Goal: Find contact information

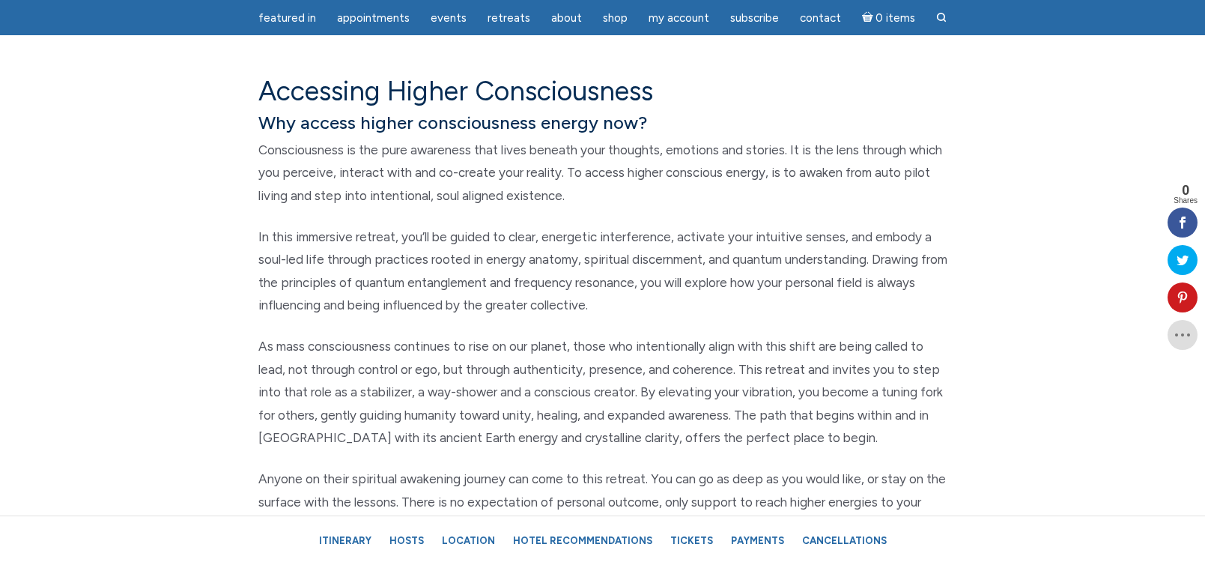
scroll to position [749, 0]
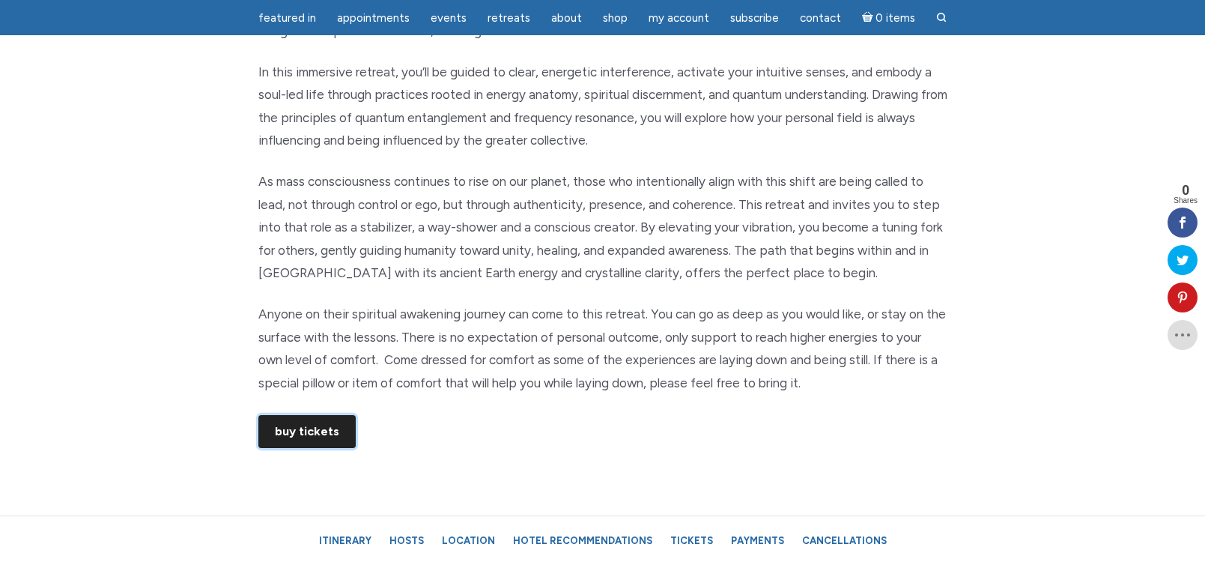
click at [315, 430] on link "Buy Tickets" at bounding box center [306, 431] width 97 height 33
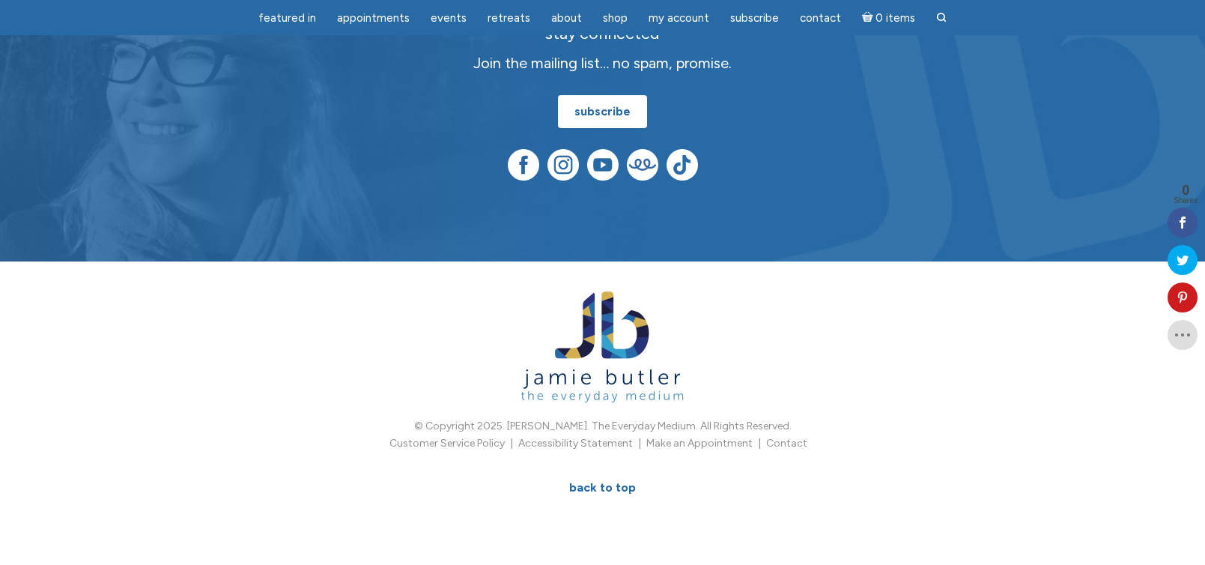
scroll to position [1647, 0]
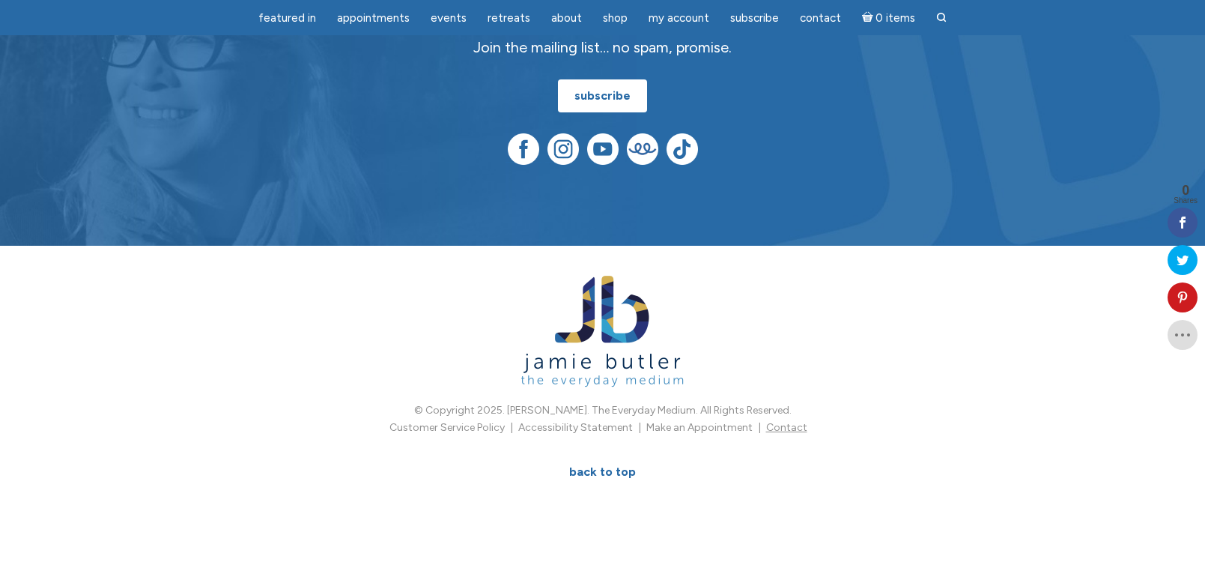
click at [783, 431] on link "Contact" at bounding box center [786, 427] width 41 height 13
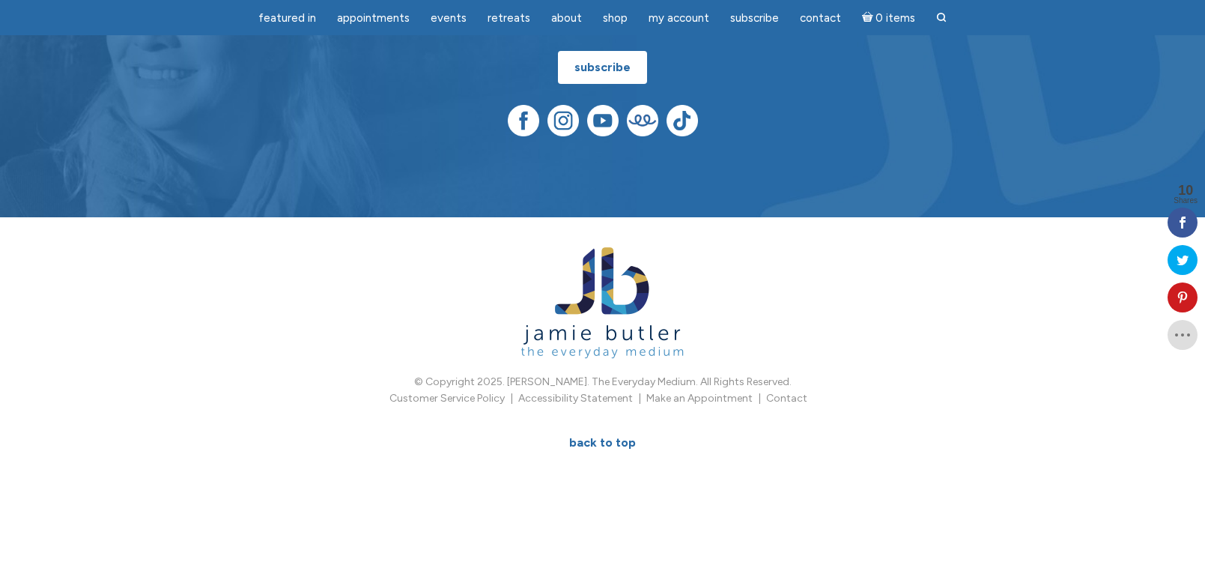
scroll to position [955, 0]
